Goal: Check status: Check status

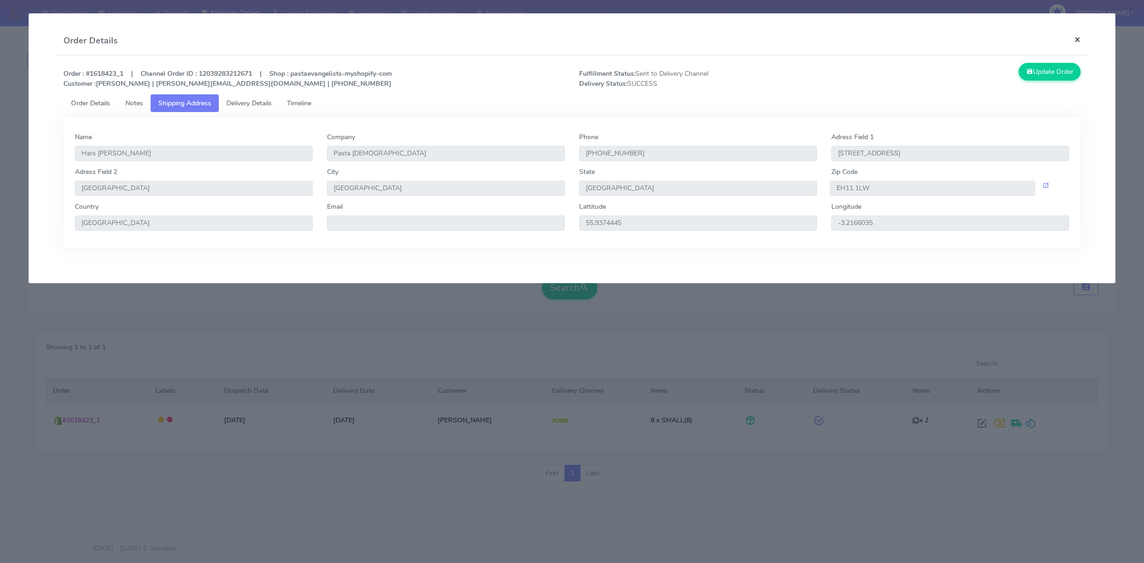
click at [1082, 43] on button "×" at bounding box center [1076, 39] width 21 height 25
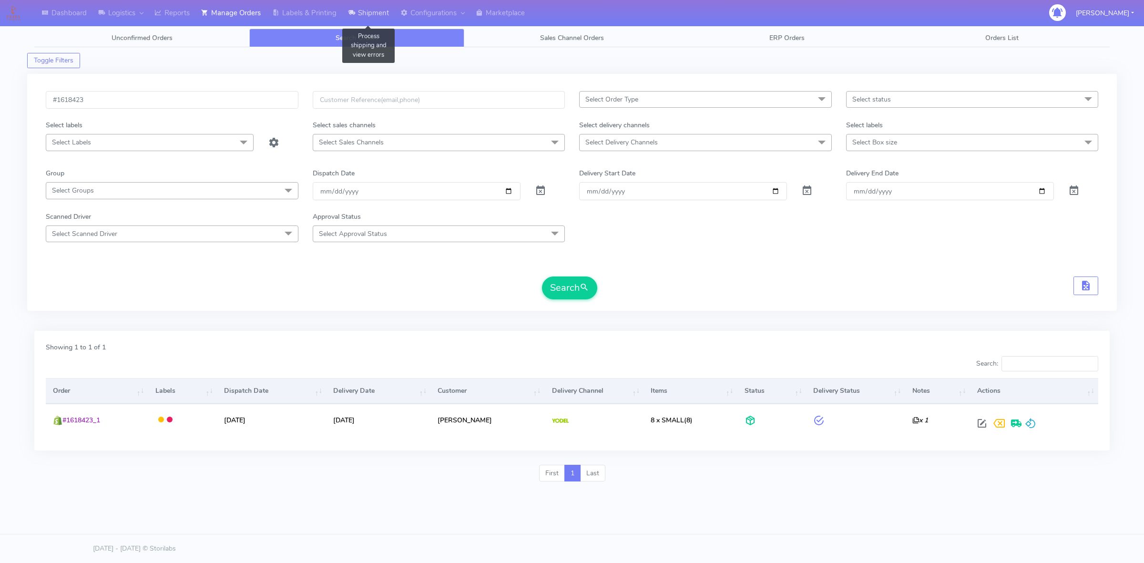
click at [366, 15] on link "Shipment" at bounding box center [368, 13] width 52 height 26
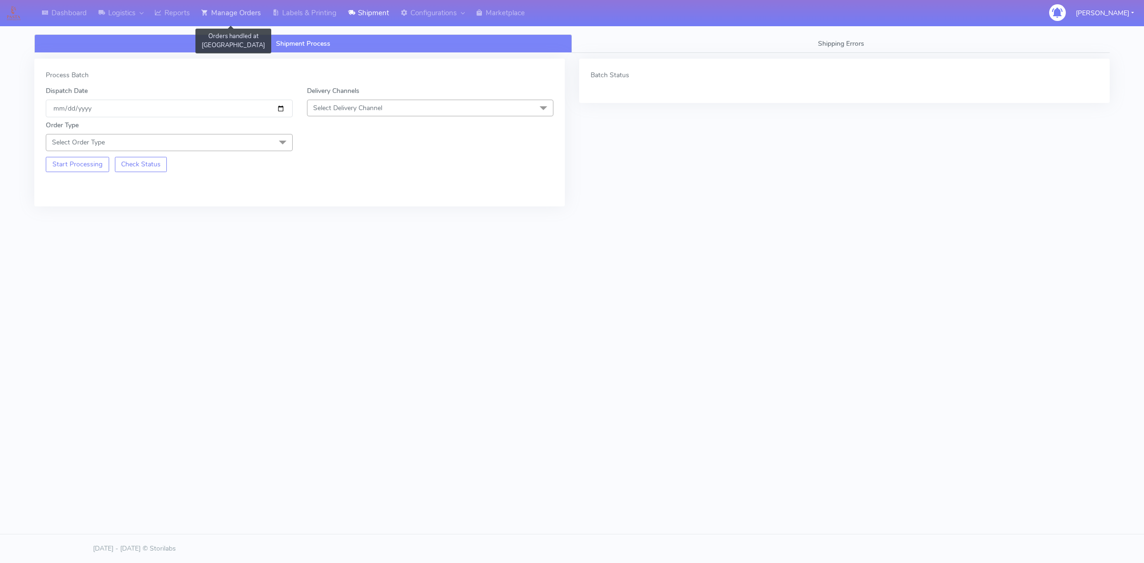
click at [253, 18] on link "Manage Orders" at bounding box center [230, 13] width 71 height 26
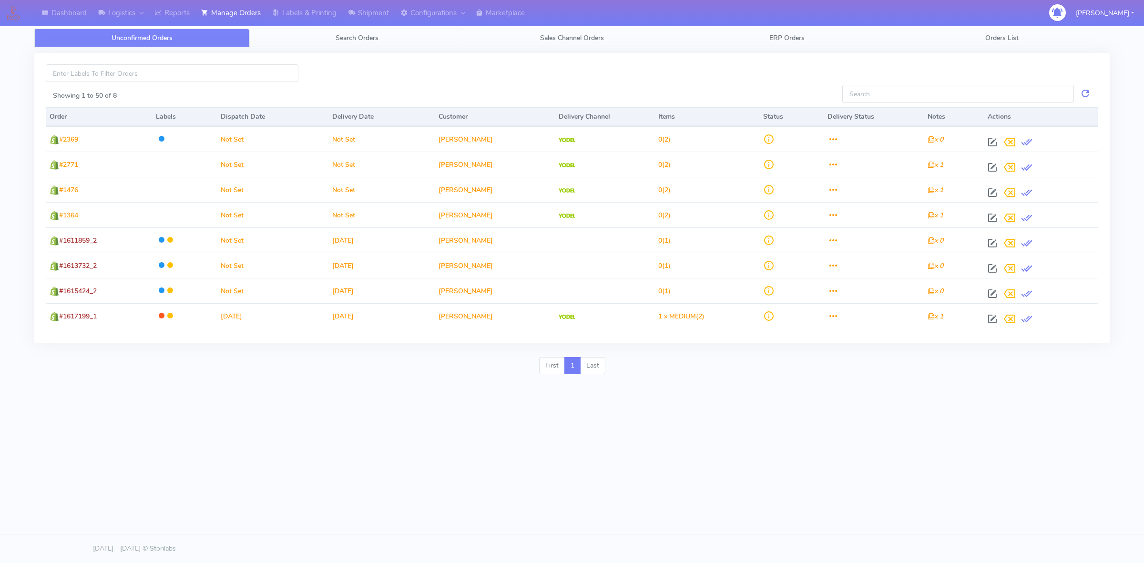
click at [339, 37] on span "Search Orders" at bounding box center [356, 37] width 43 height 9
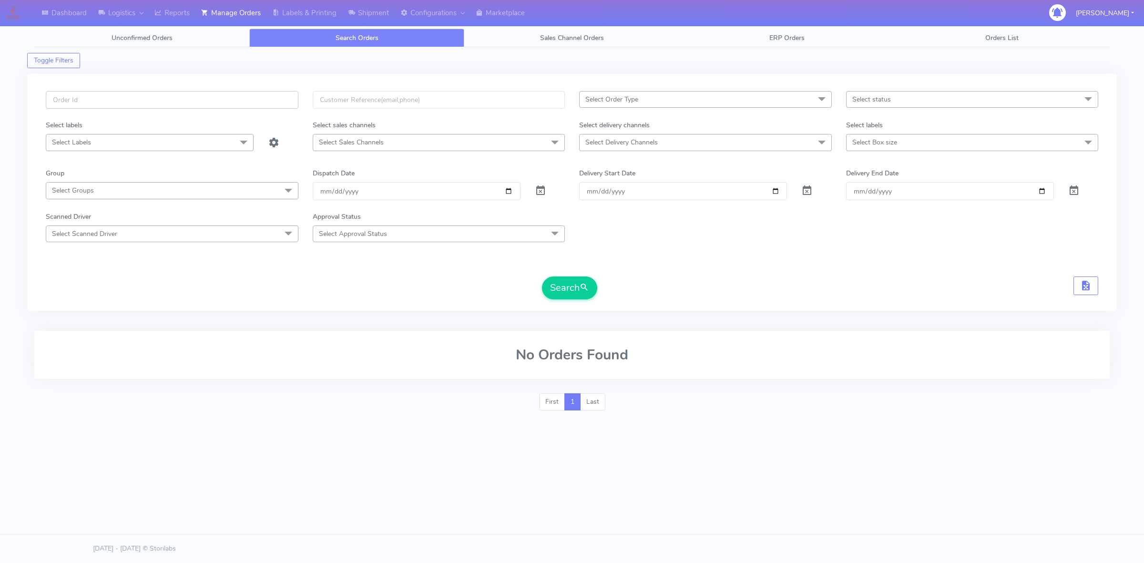
click at [266, 99] on input "text" at bounding box center [172, 100] width 253 height 18
paste input "#1618423"
type input "#1618423"
click at [539, 188] on span at bounding box center [540, 192] width 11 height 9
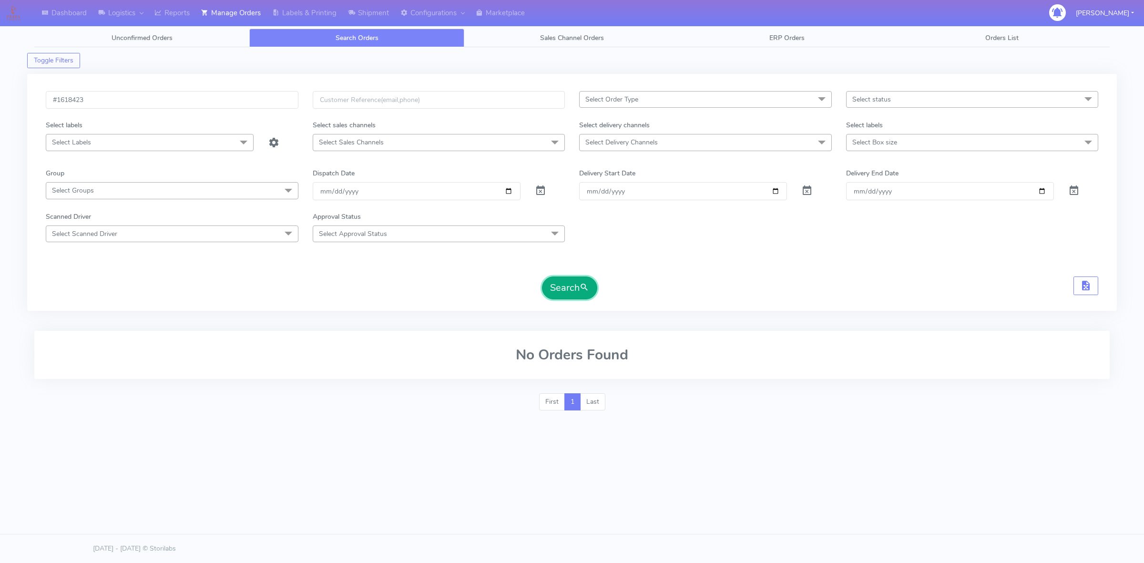
click at [581, 289] on span "submit" at bounding box center [584, 287] width 10 height 13
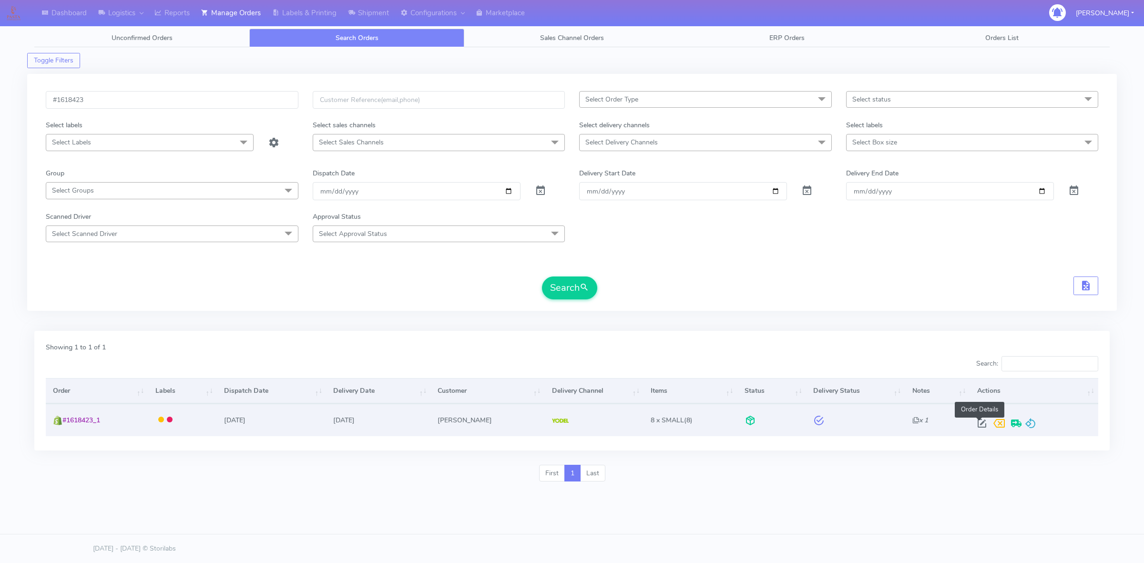
click at [976, 421] on span at bounding box center [981, 425] width 17 height 9
select select "5"
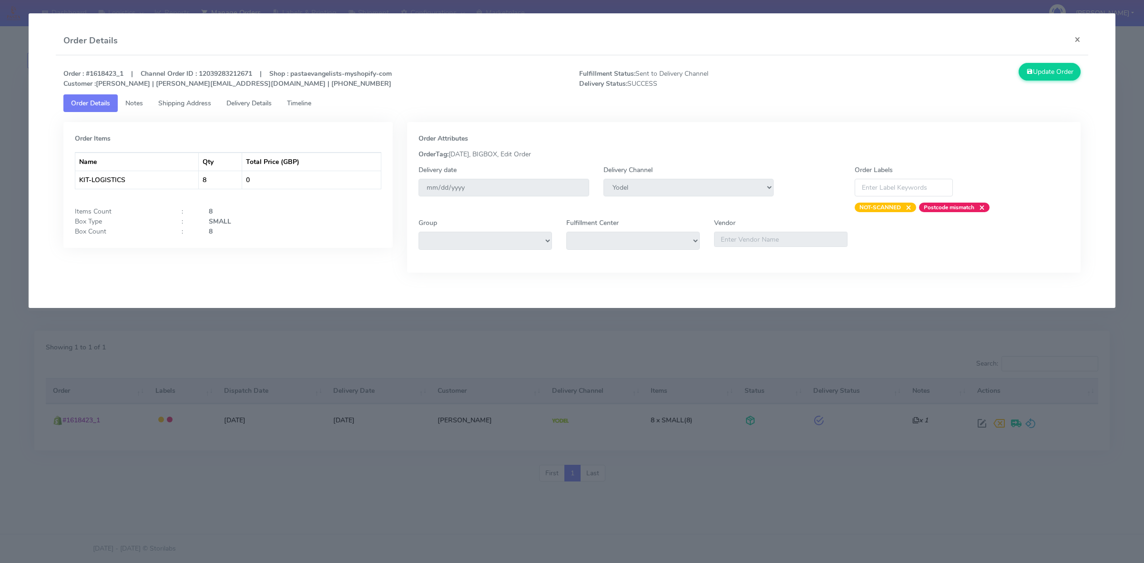
click at [299, 103] on span "Timeline" at bounding box center [299, 103] width 24 height 9
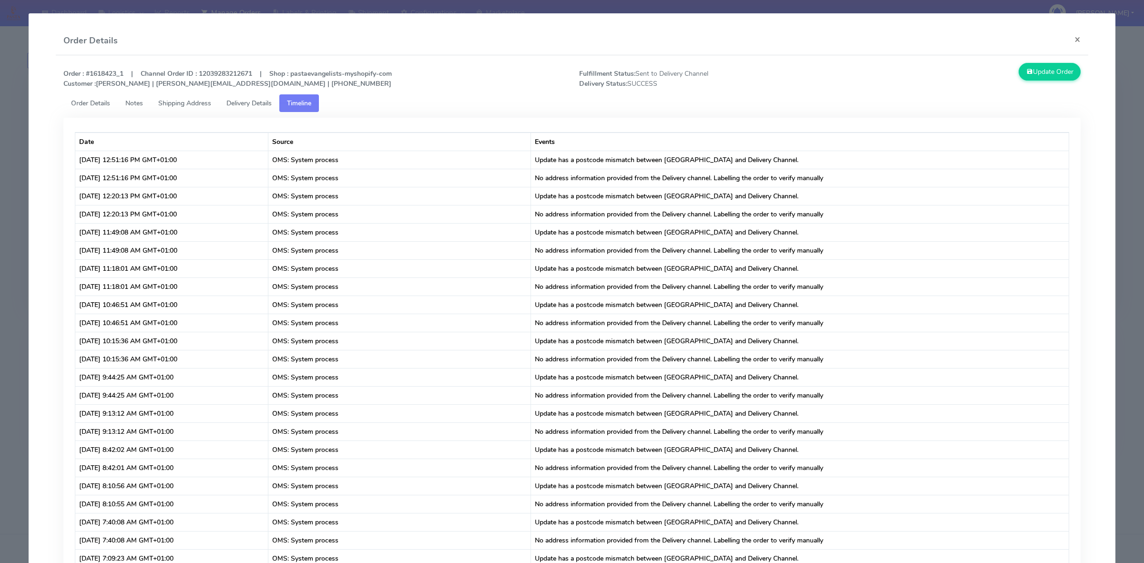
click at [197, 102] on span "Shipping Address" at bounding box center [184, 103] width 53 height 9
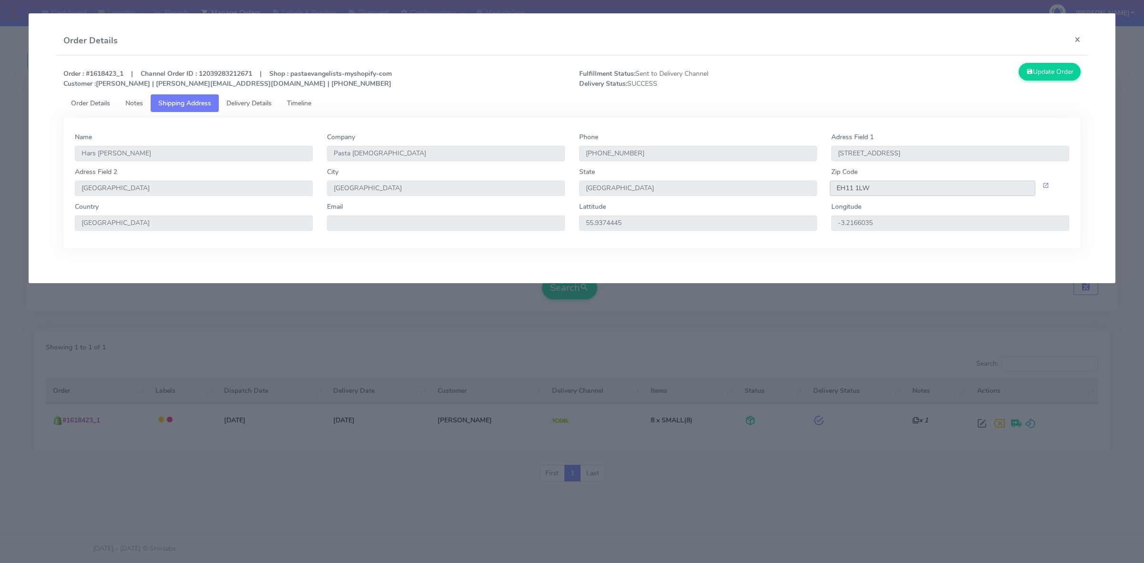
drag, startPoint x: 863, startPoint y: 187, endPoint x: 817, endPoint y: 189, distance: 46.3
click at [817, 189] on div "[GEOGRAPHIC_DATA] 2 [GEOGRAPHIC_DATA] [GEOGRAPHIC_DATA] [GEOGRAPHIC_DATA] Zip C…" at bounding box center [572, 184] width 1008 height 35
click at [259, 102] on span "Delivery Details" at bounding box center [248, 103] width 45 height 9
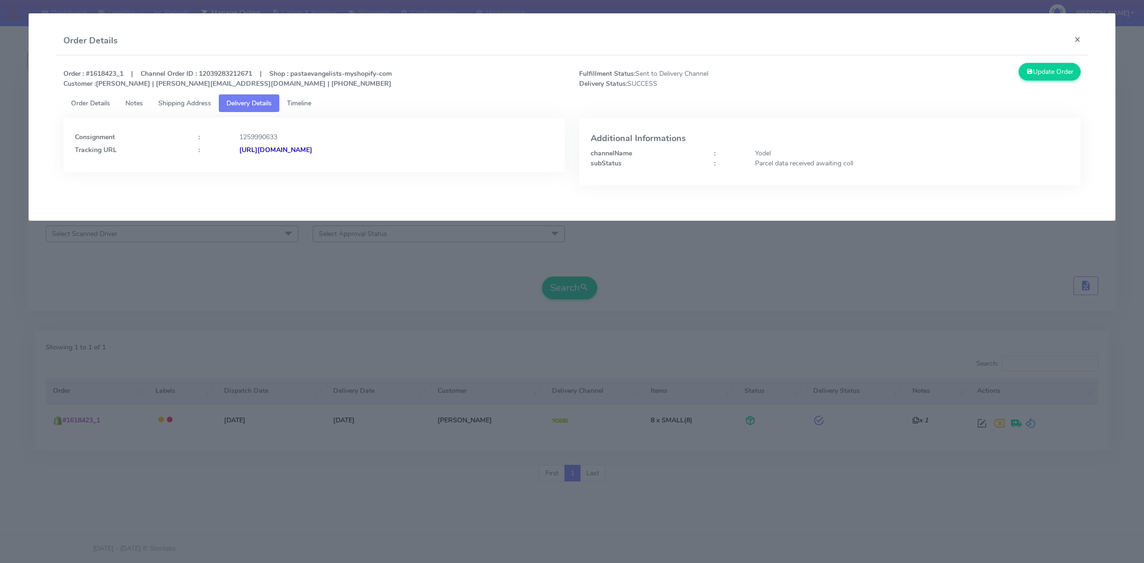
click at [296, 148] on strong "[URL][DOMAIN_NAME]" at bounding box center [275, 149] width 73 height 9
